Goal: Information Seeking & Learning: Learn about a topic

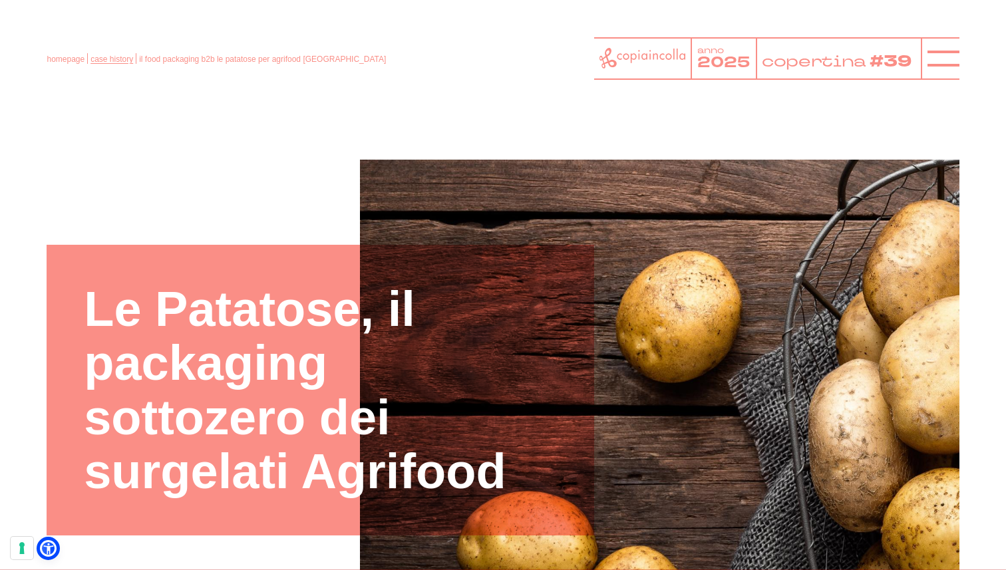
click at [110, 57] on link "case history" at bounding box center [112, 59] width 43 height 9
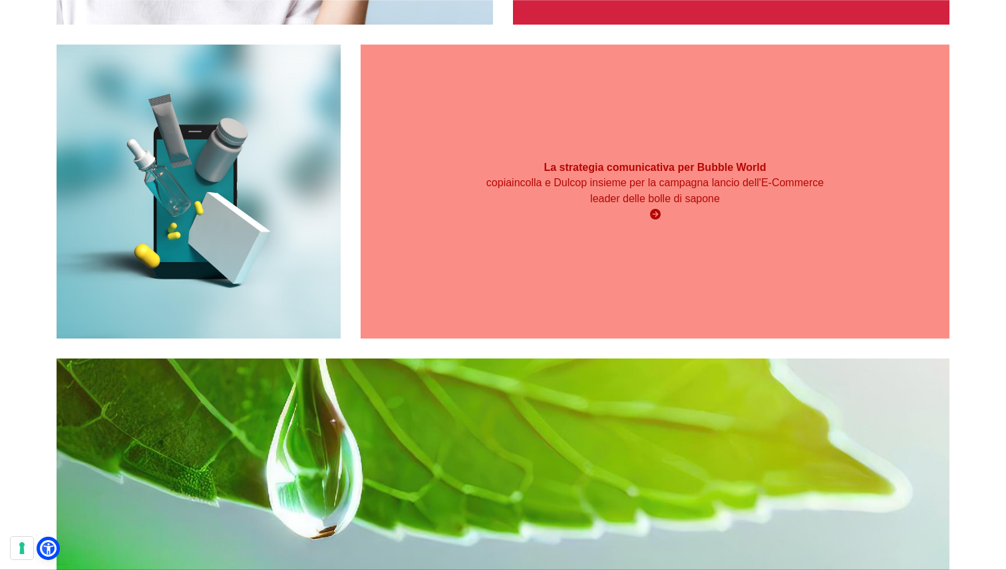
click at [528, 266] on div "La strategia comunicativa per Bubble World copiaincolla e Dulcop insieme per la…" at bounding box center [655, 192] width 588 height 294
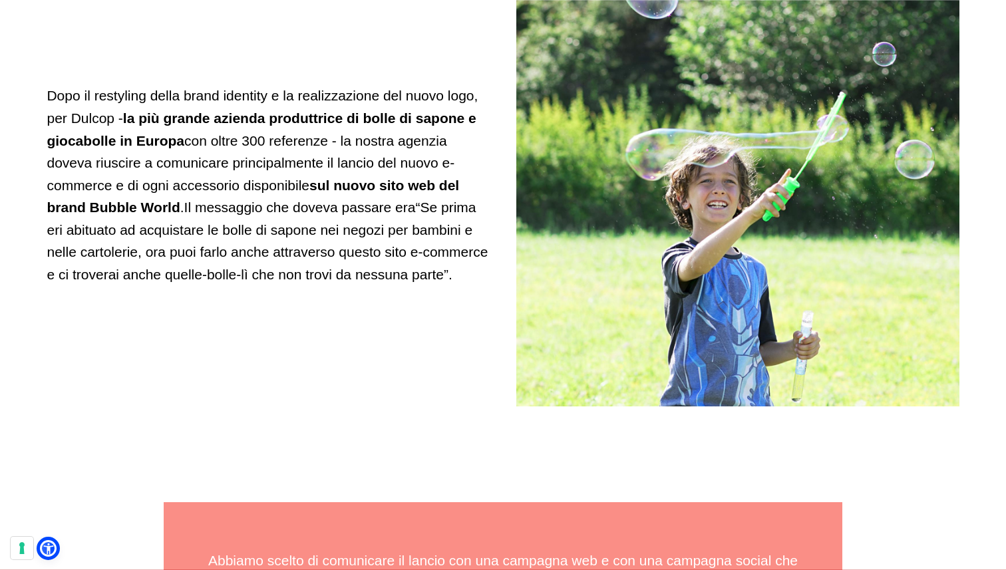
scroll to position [1456, 0]
drag, startPoint x: 190, startPoint y: 208, endPoint x: 409, endPoint y: 246, distance: 222.2
click at [409, 246] on span "Il messaggio che doveva passare era “Se prima eri abituato ad acquistare le bol…" at bounding box center [267, 240] width 441 height 83
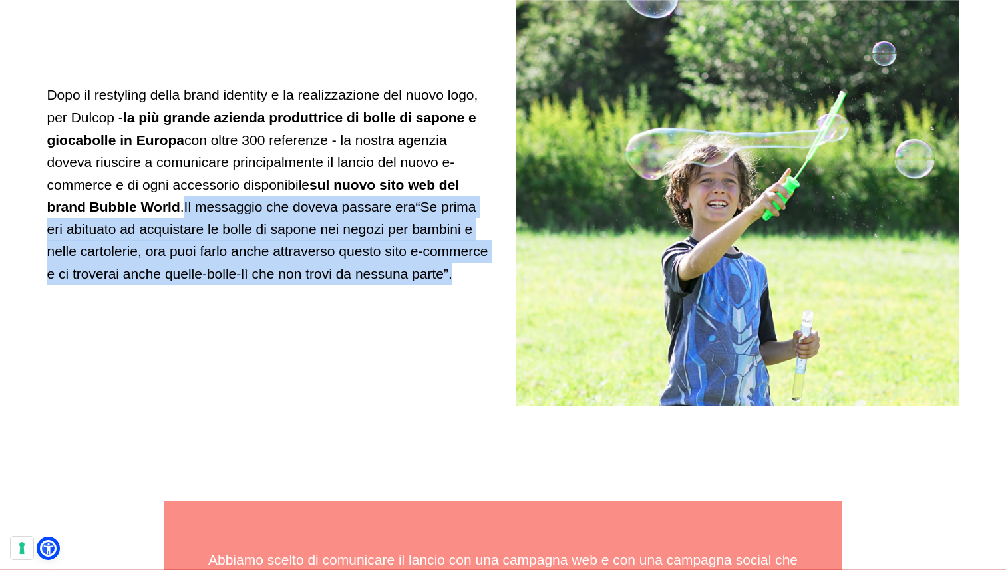
drag, startPoint x: 452, startPoint y: 279, endPoint x: 189, endPoint y: 206, distance: 272.7
click at [189, 206] on span "Il messaggio che doveva passare era “Se prima eri abituato ad acquistare le bol…" at bounding box center [267, 240] width 441 height 83
copy span "Il messaggio che doveva passare era “Se prima eri abituato ad acquistare le bol…"
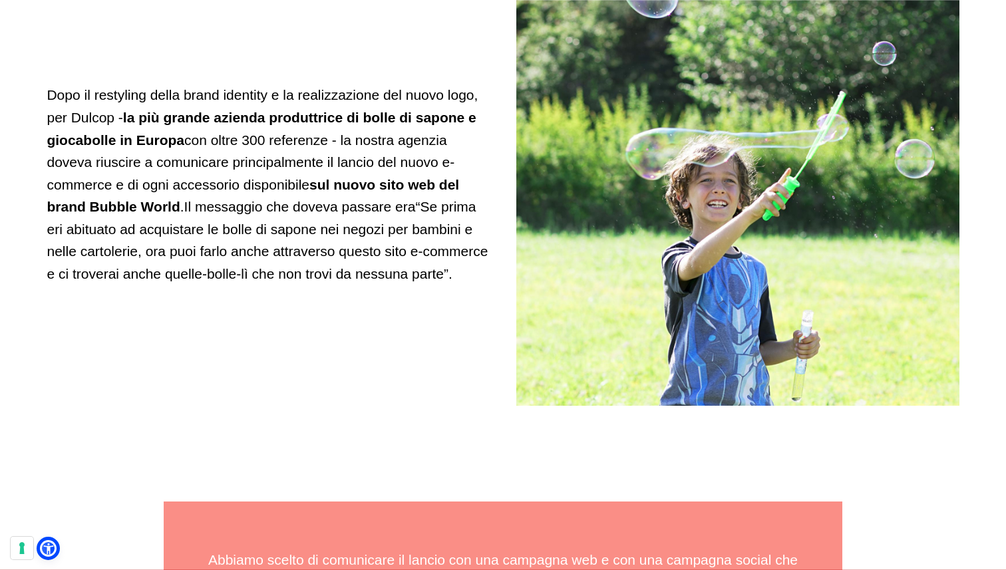
click at [399, 39] on div "Dopo il restyling della brand identity e la realizzazione del nuovo logo, per D…" at bounding box center [268, 184] width 443 height 443
